Goal: Transaction & Acquisition: Download file/media

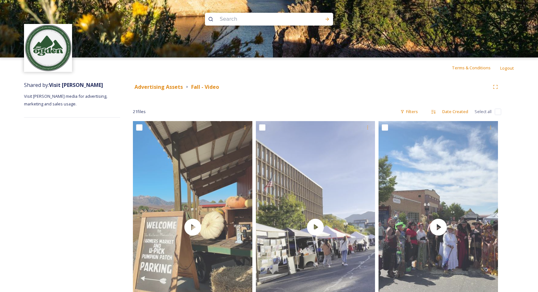
scroll to position [1204, 0]
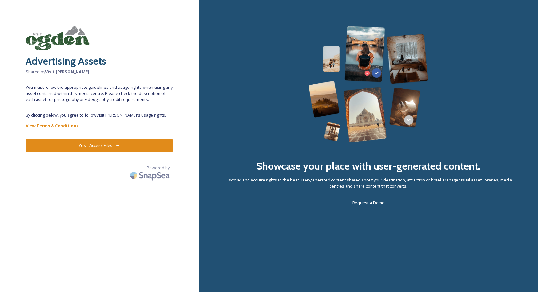
click at [88, 147] on button "Yes - Access Files" at bounding box center [99, 145] width 147 height 13
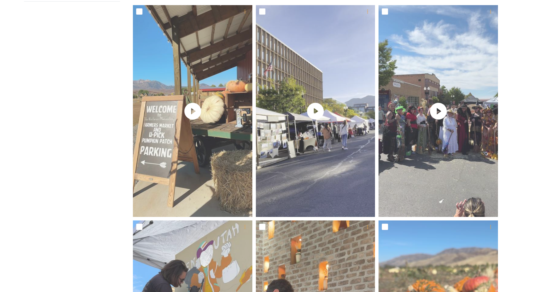
scroll to position [117, 0]
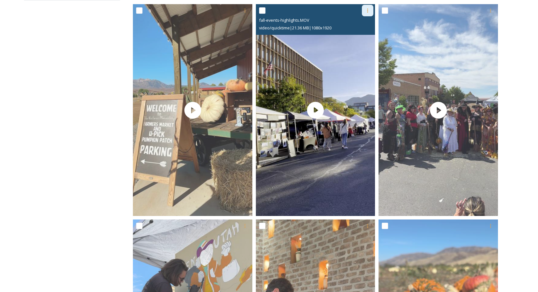
click at [367, 9] on icon at bounding box center [367, 11] width 1 height 4
click at [361, 36] on span "Download" at bounding box center [360, 37] width 20 height 6
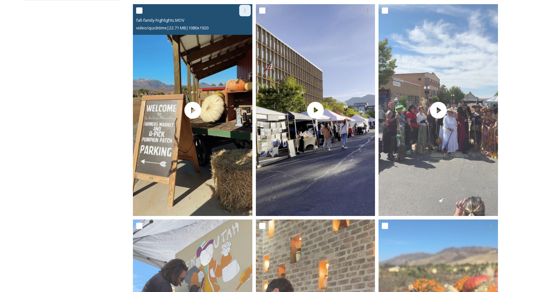
click at [245, 10] on icon at bounding box center [244, 10] width 5 height 5
click at [243, 12] on icon at bounding box center [244, 10] width 5 height 5
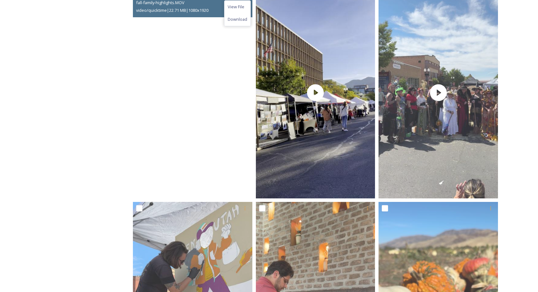
scroll to position [130, 0]
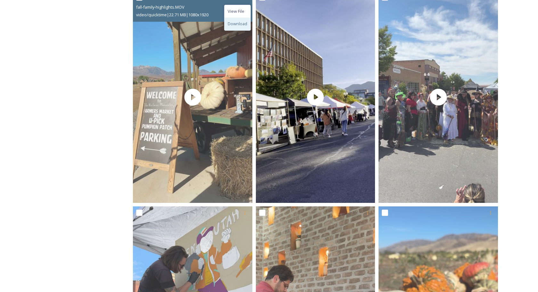
click at [238, 25] on span "Download" at bounding box center [238, 24] width 20 height 6
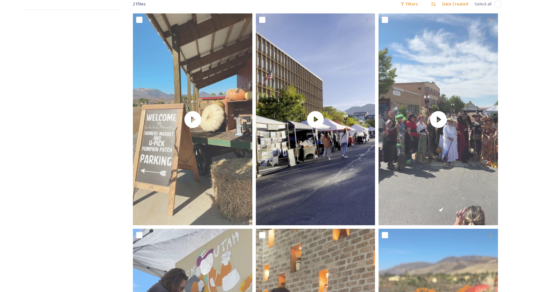
scroll to position [0, 0]
